Goal: Transaction & Acquisition: Download file/media

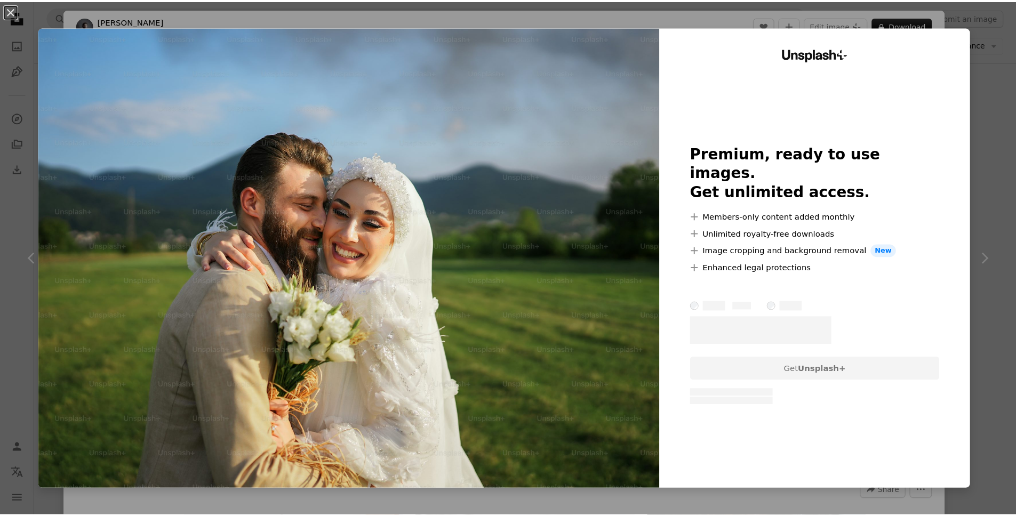
scroll to position [1156, 0]
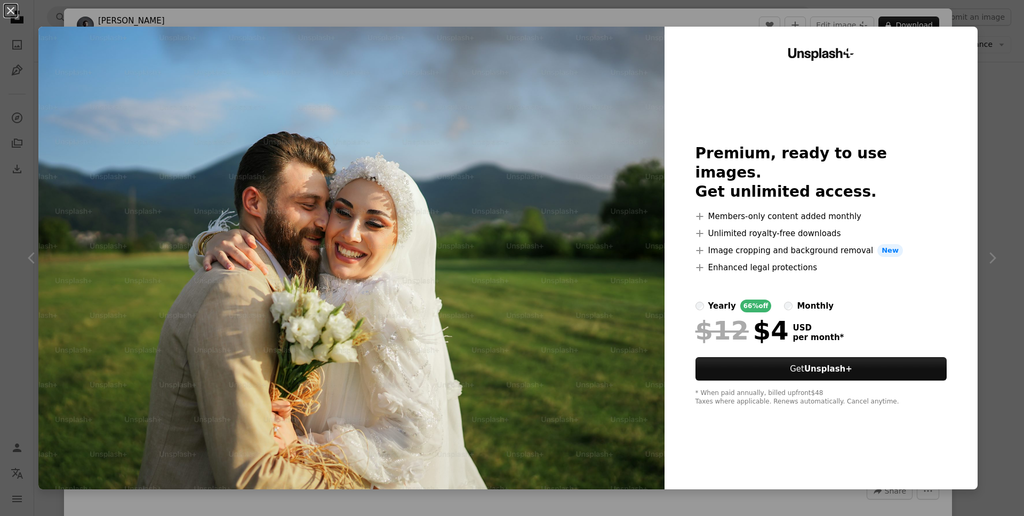
click at [872, 15] on div "An X shape Unsplash+ Premium, ready to use images. Get unlimited access. A plus…" at bounding box center [512, 258] width 1024 height 516
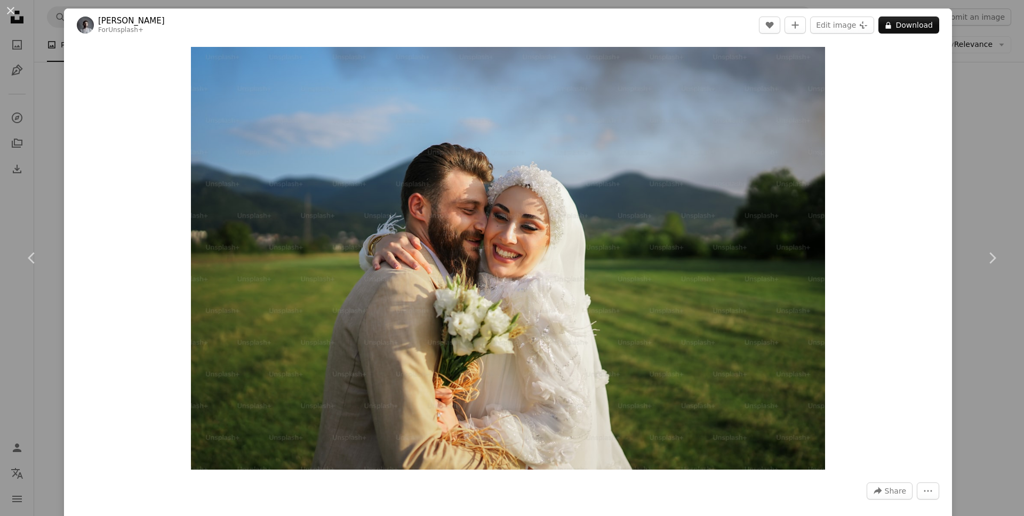
click at [986, 155] on div "An X shape Chevron left Chevron right Yunus Tuğ For Unsplash+ A heart A plus si…" at bounding box center [512, 258] width 1024 height 516
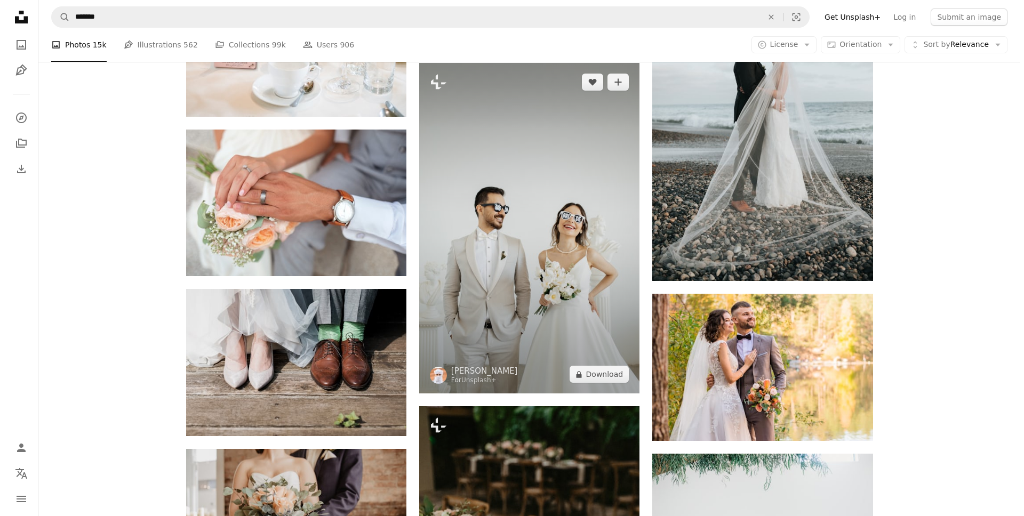
scroll to position [2691, 0]
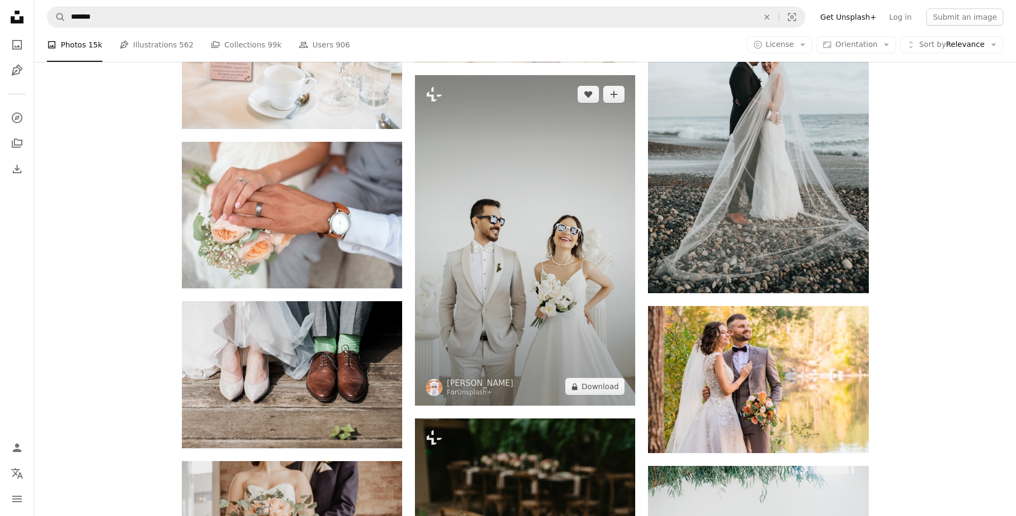
click at [530, 268] on img at bounding box center [525, 240] width 220 height 331
